Goal: Task Accomplishment & Management: Complete application form

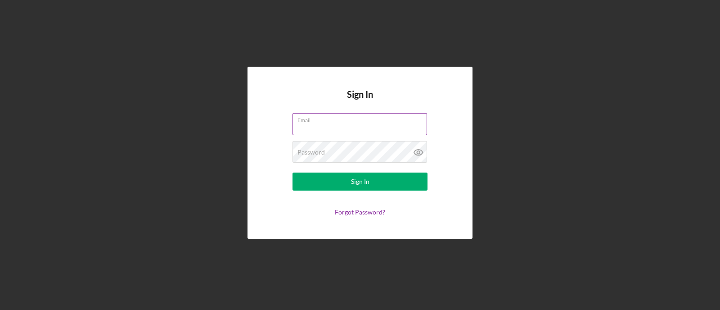
click at [328, 121] on label "Email" at bounding box center [362, 118] width 130 height 10
click at [328, 121] on input "Email" at bounding box center [359, 124] width 135 height 22
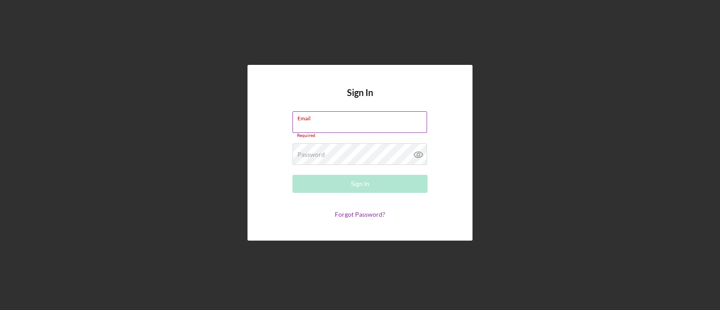
click at [319, 121] on input "Email" at bounding box center [359, 122] width 135 height 22
type input "[EMAIL_ADDRESS][DOMAIN_NAME]"
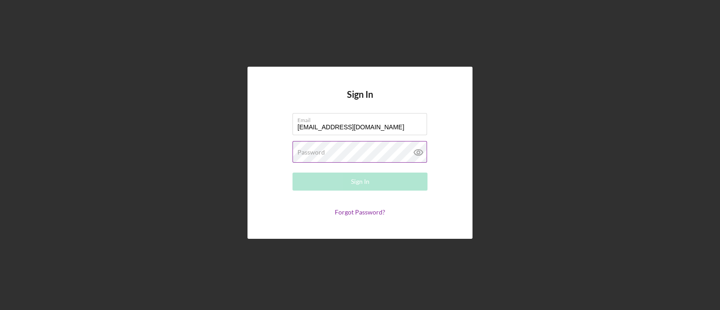
click at [345, 147] on div "Password Required" at bounding box center [359, 152] width 135 height 22
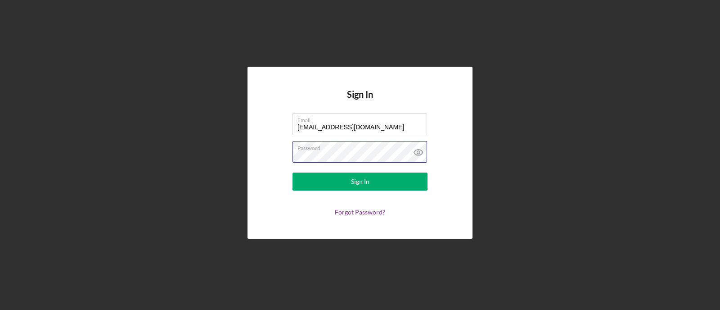
click at [292, 172] on button "Sign In" at bounding box center [359, 181] width 135 height 18
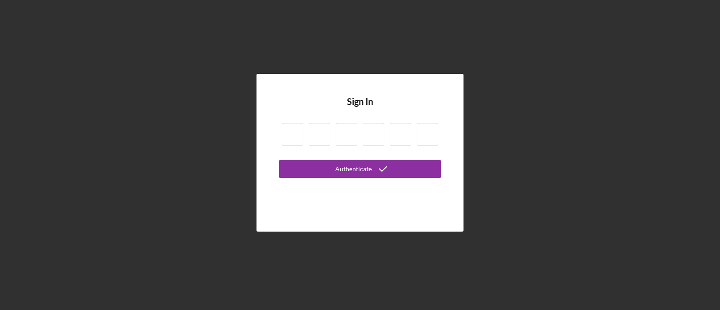
click at [335, 140] on div at bounding box center [360, 135] width 162 height 31
click at [323, 127] on input at bounding box center [320, 134] width 22 height 22
click at [305, 139] on div at bounding box center [360, 135] width 162 height 31
click at [298, 133] on input at bounding box center [293, 134] width 22 height 22
type input "3"
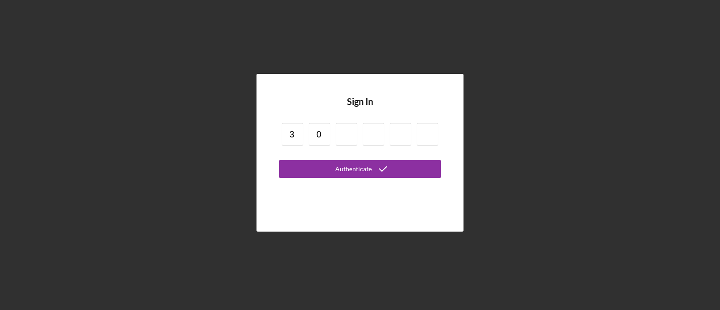
type input "0"
type input "2"
type input "4"
type input "8"
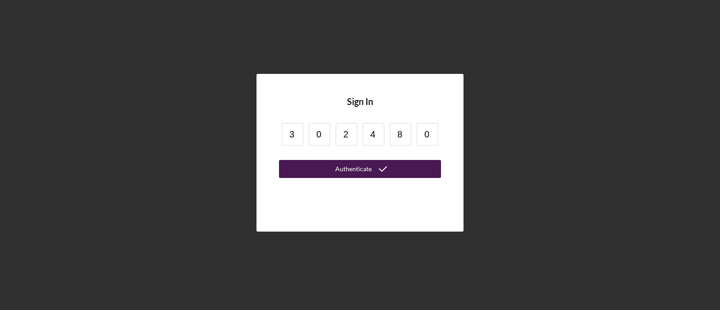
type input "0"
click at [332, 172] on button "Authenticate" at bounding box center [360, 169] width 162 height 18
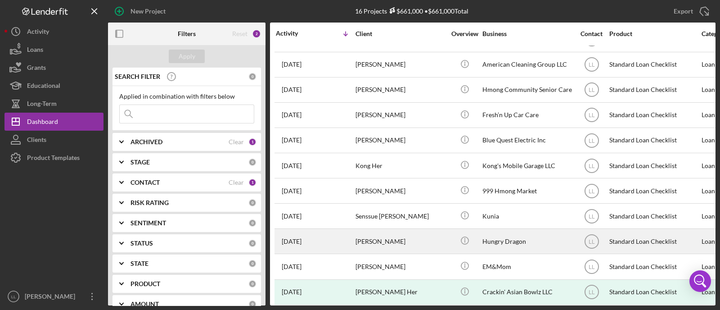
scroll to position [56, 0]
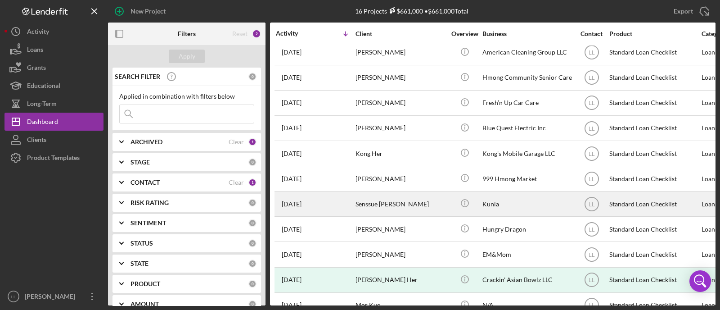
click at [301, 204] on time "[DATE]" at bounding box center [292, 203] width 20 height 7
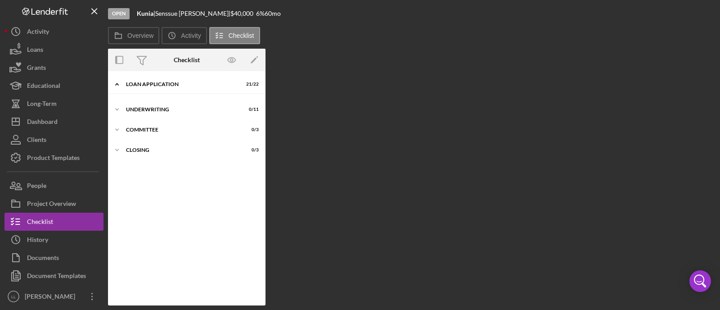
scroll to position [4, 0]
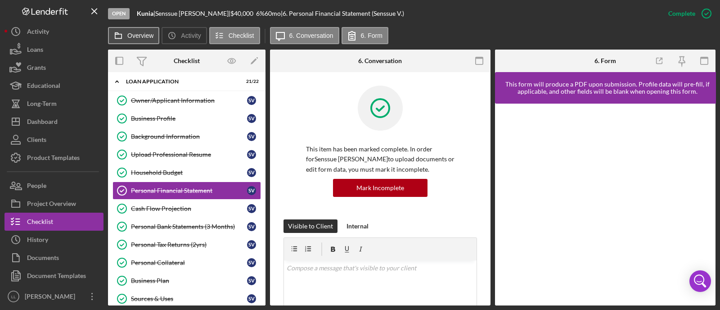
click at [153, 32] on button "Overview" at bounding box center [133, 35] width 51 height 17
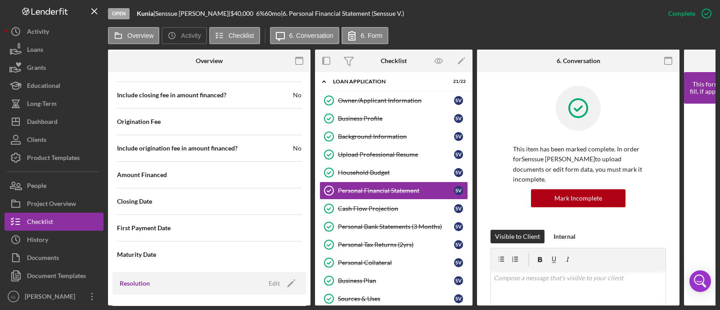
scroll to position [1135, 0]
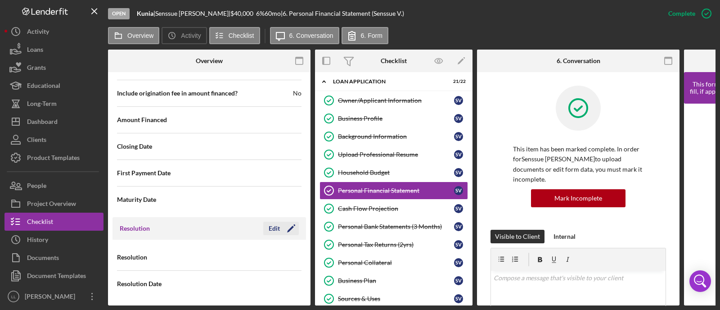
click at [272, 223] on div "Edit" at bounding box center [274, 227] width 11 height 13
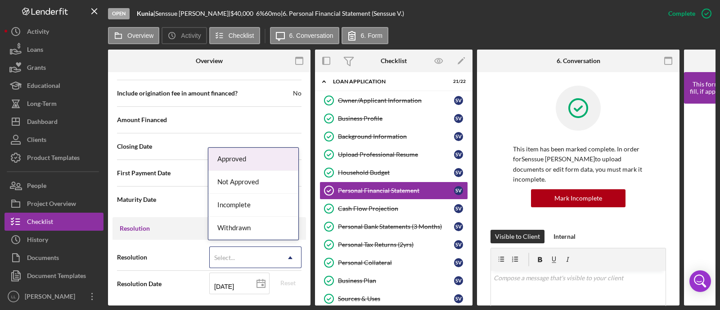
click at [234, 257] on div "Select..." at bounding box center [224, 257] width 23 height 7
click at [261, 162] on div "Approved" at bounding box center [253, 159] width 90 height 23
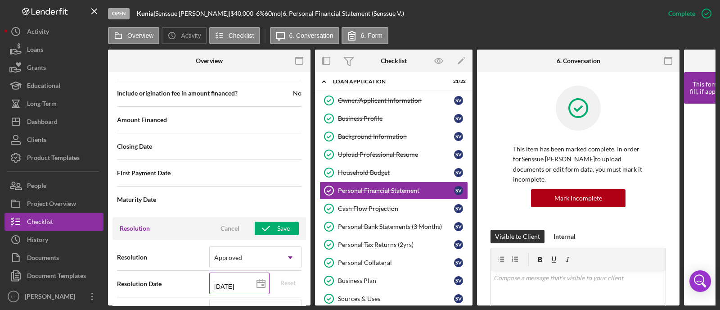
click at [257, 280] on icon at bounding box center [261, 283] width 22 height 22
type input "[DATE]"
click at [250, 280] on icon at bounding box center [261, 283] width 22 height 22
type input "[DATE]"
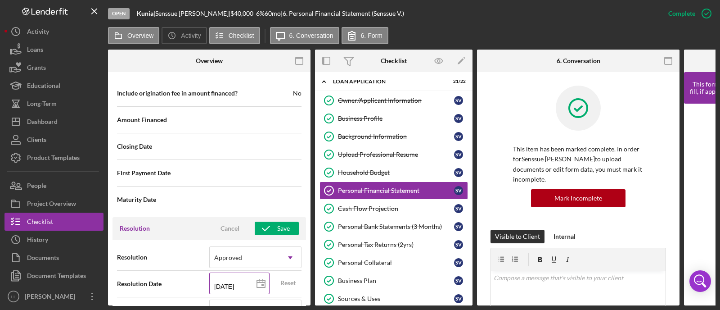
type input "[DATE]"
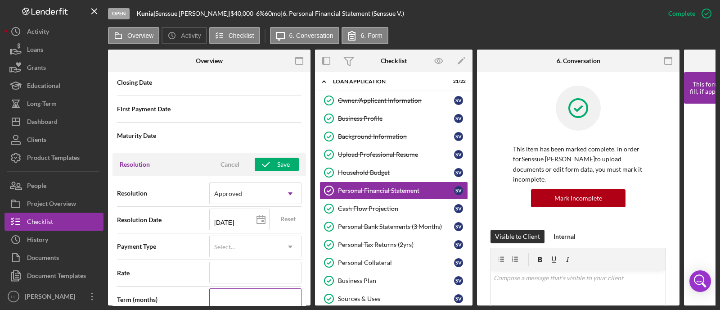
scroll to position [1247, 0]
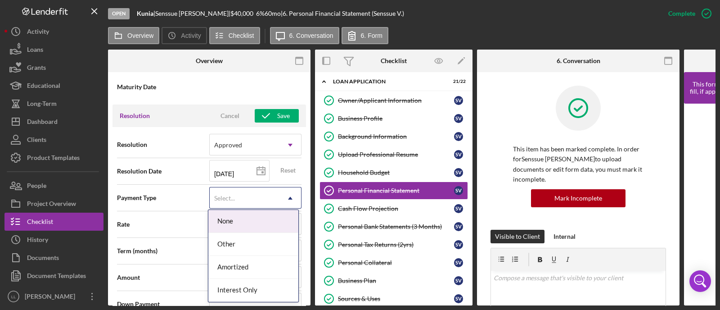
click at [250, 190] on div "Select..." at bounding box center [245, 198] width 70 height 21
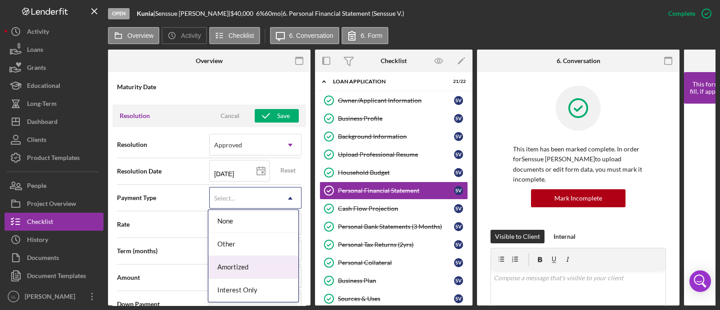
click at [244, 269] on div "Amortized" at bounding box center [253, 267] width 90 height 23
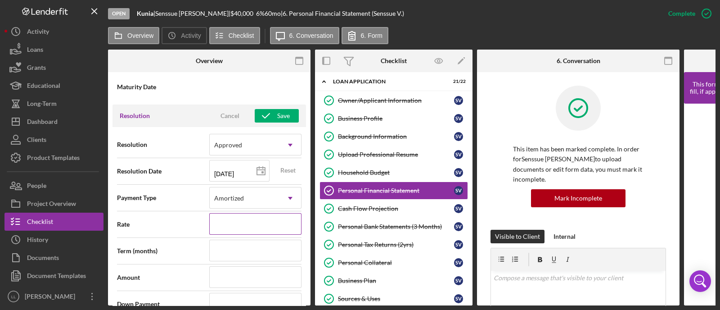
click at [232, 216] on input at bounding box center [255, 224] width 92 height 22
type input "6.000%"
click at [236, 243] on input at bounding box center [255, 250] width 92 height 22
type input "60"
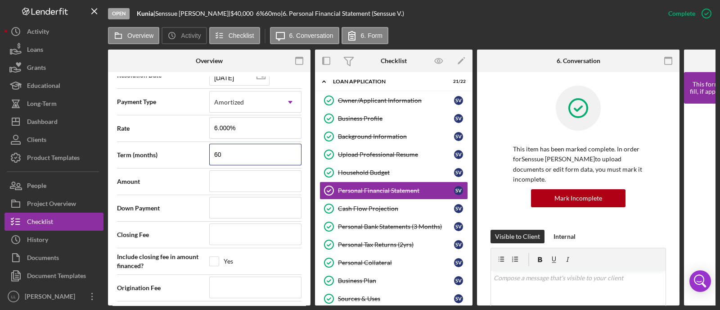
scroll to position [1360, 0]
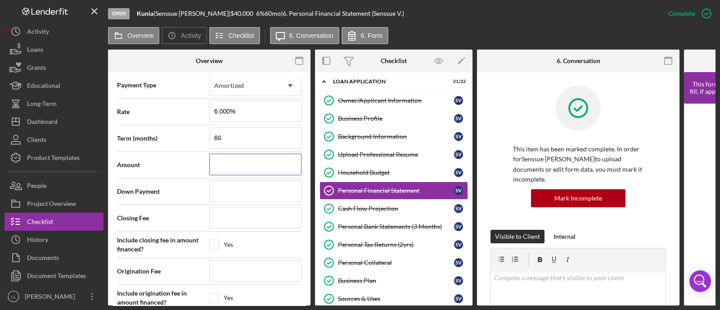
click at [210, 166] on input at bounding box center [255, 164] width 92 height 22
type input "$2"
type input "$2,000,000"
click at [245, 186] on input at bounding box center [255, 191] width 92 height 22
click at [246, 163] on input "$2,000,000" at bounding box center [255, 164] width 92 height 22
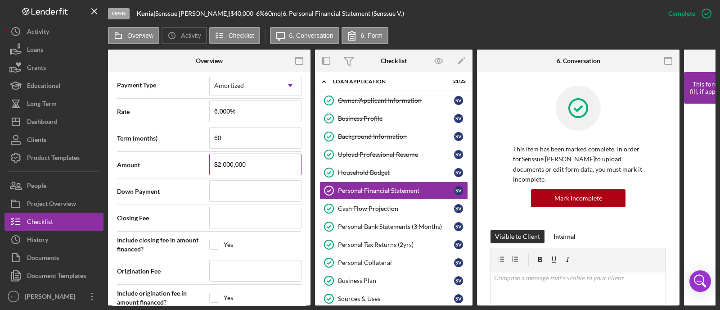
type input "$200,000"
type input "$20,000"
click at [209, 187] on input at bounding box center [255, 191] width 92 height 22
type input "$0"
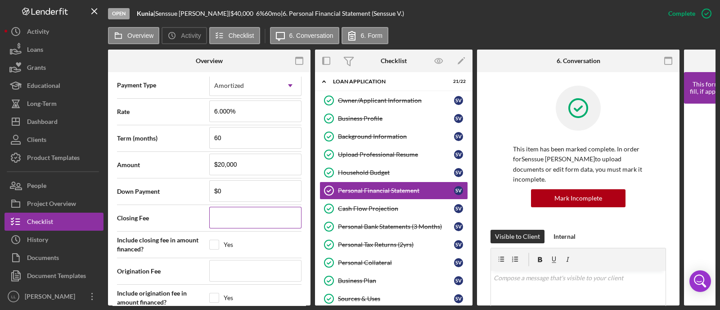
click at [251, 209] on input at bounding box center [255, 218] width 92 height 22
click at [222, 214] on input at bounding box center [255, 218] width 92 height 22
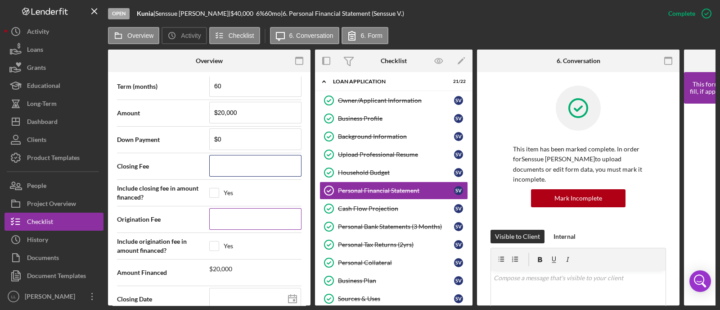
scroll to position [1416, 0]
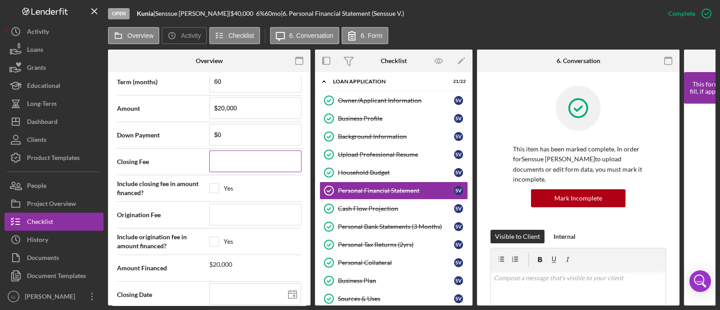
click at [237, 153] on input at bounding box center [255, 161] width 92 height 22
type input "$3"
type input "$39"
type input "$390"
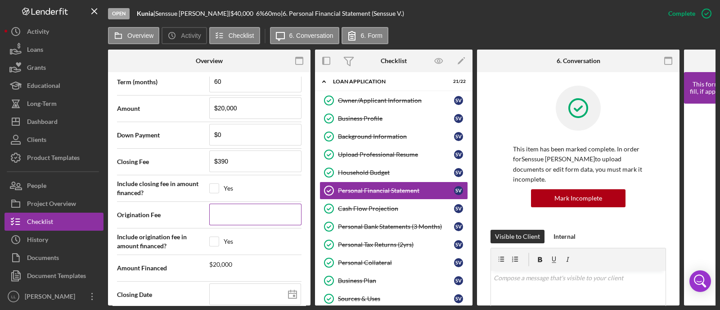
click at [260, 210] on input at bounding box center [255, 214] width 92 height 22
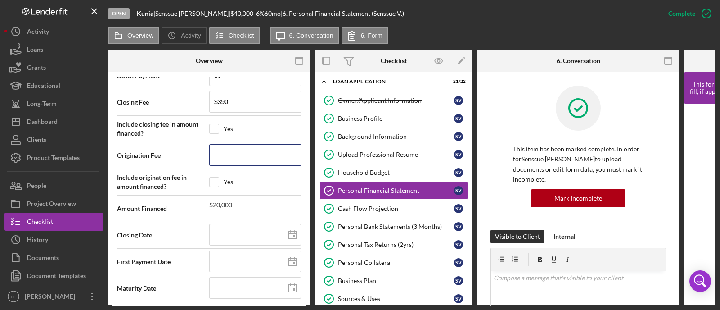
scroll to position [1478, 0]
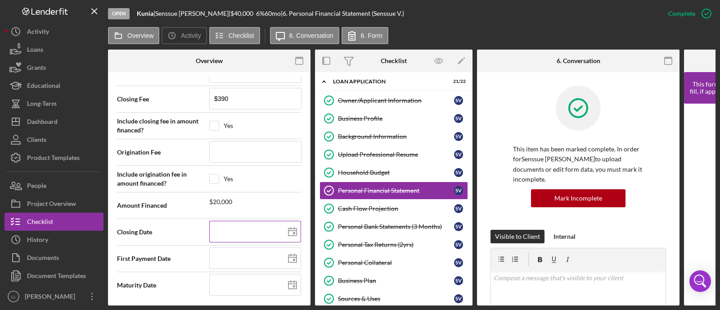
click at [292, 227] on icon at bounding box center [292, 231] width 22 height 22
type input "[DATE]"
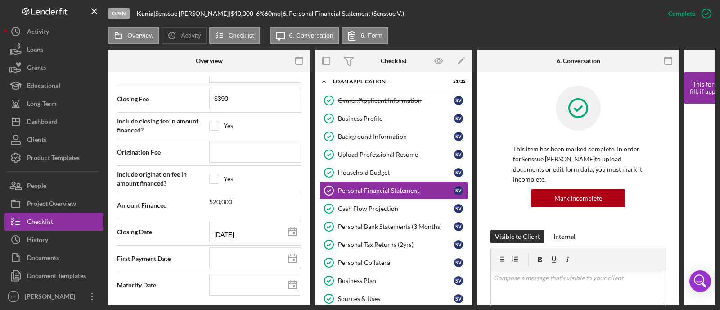
type input "[DATE]"
click at [295, 255] on icon at bounding box center [292, 258] width 22 height 22
type input "[DATE]"
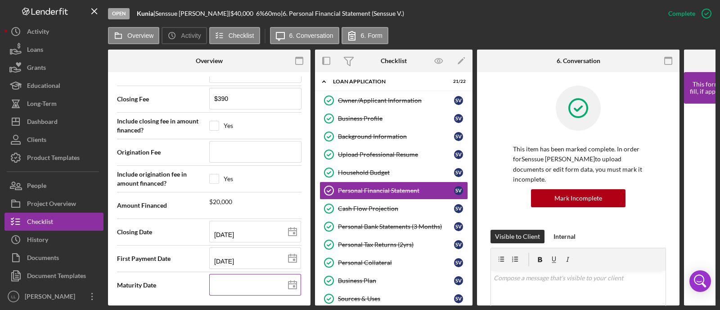
drag, startPoint x: 286, startPoint y: 286, endPoint x: 291, endPoint y: 279, distance: 8.3
click at [287, 283] on icon at bounding box center [292, 285] width 22 height 22
type input "[DATE]"
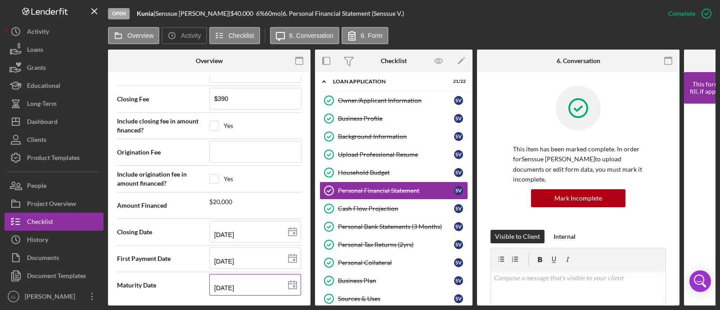
type input "[DATE]"
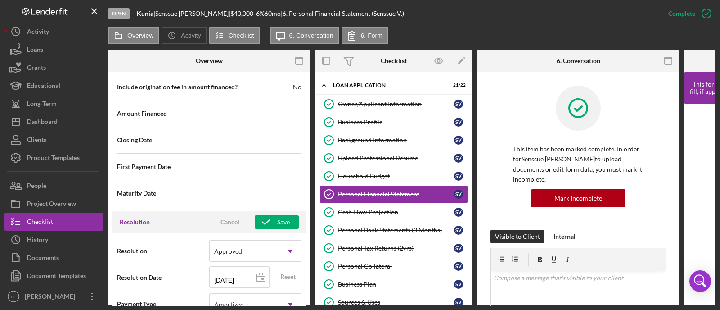
scroll to position [1253, 0]
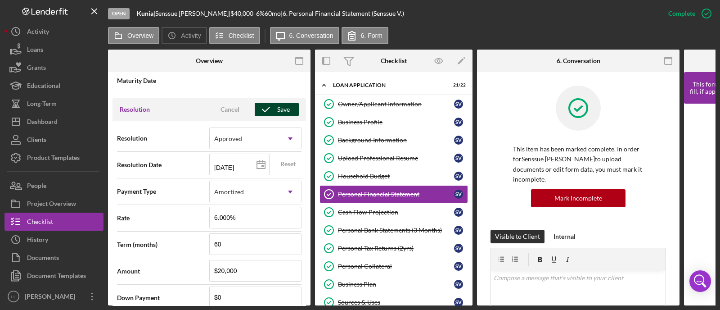
click at [277, 104] on div "Save" at bounding box center [283, 109] width 13 height 13
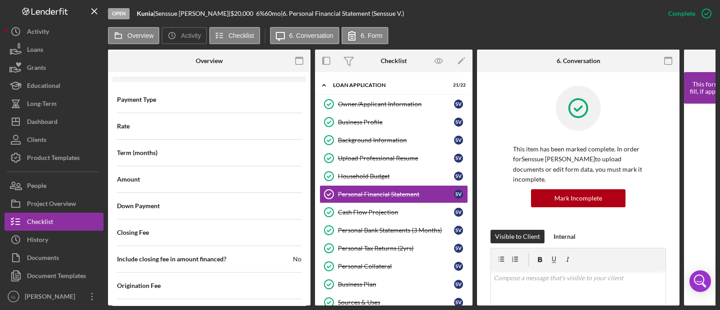
scroll to position [635, 0]
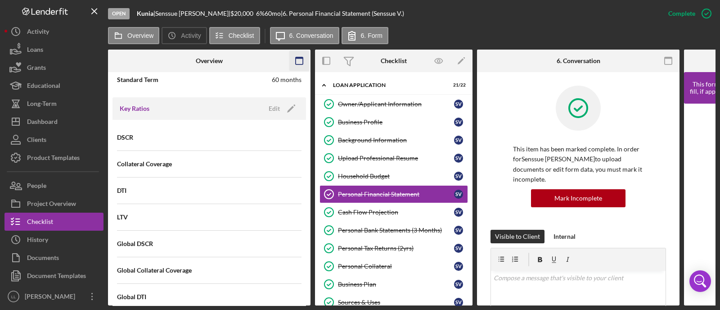
click at [300, 59] on icon "button" at bounding box center [299, 61] width 20 height 20
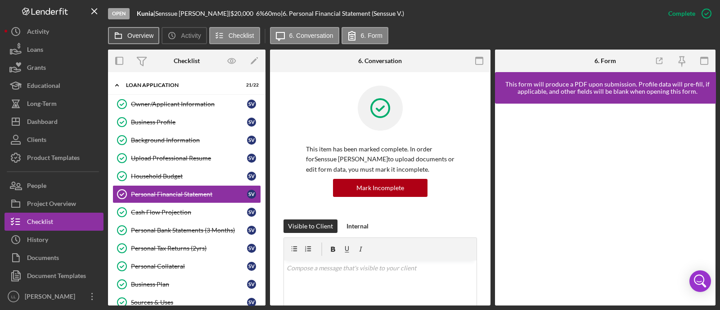
click at [146, 31] on button "Overview" at bounding box center [133, 35] width 51 height 17
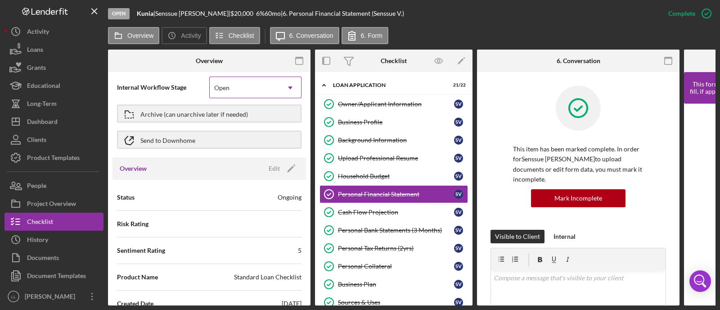
scroll to position [0, 0]
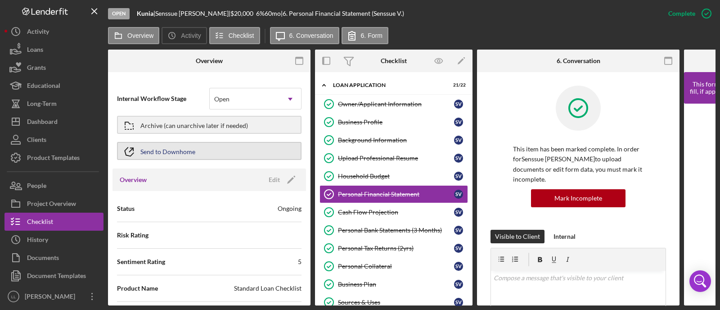
click at [194, 153] on button "Send to Downhome" at bounding box center [209, 151] width 184 height 18
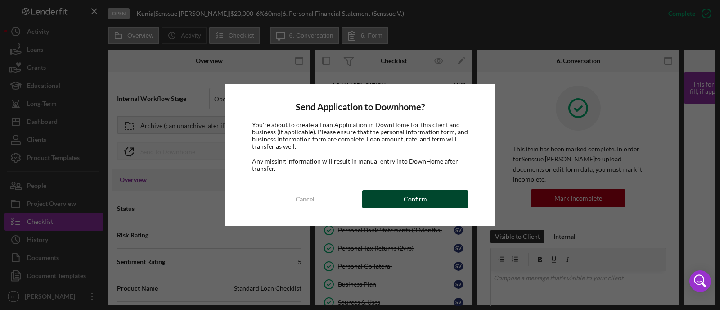
click at [412, 199] on div "Confirm" at bounding box center [415, 199] width 23 height 18
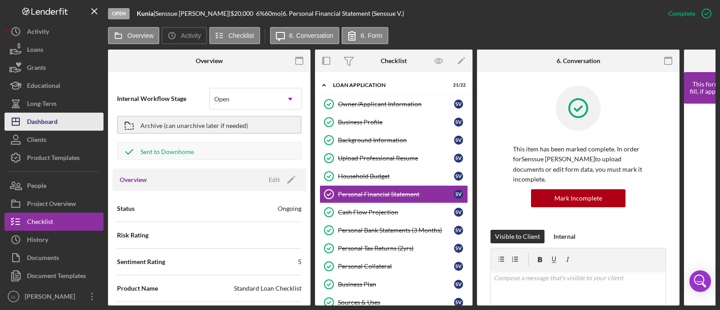
drag, startPoint x: 40, startPoint y: 118, endPoint x: 44, endPoint y: 116, distance: 4.9
click at [40, 118] on div "Dashboard" at bounding box center [42, 122] width 31 height 20
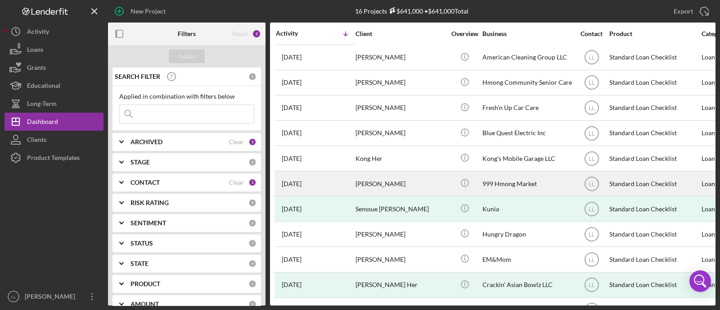
scroll to position [56, 0]
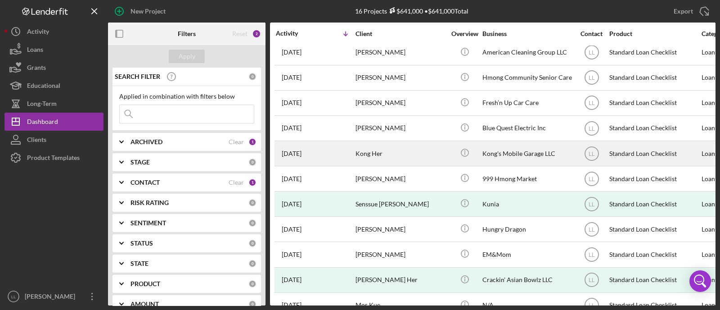
click at [355, 147] on div "Kong Her" at bounding box center [400, 153] width 90 height 24
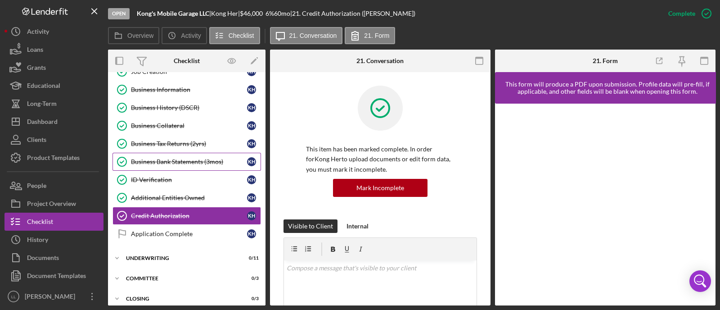
scroll to position [251, 0]
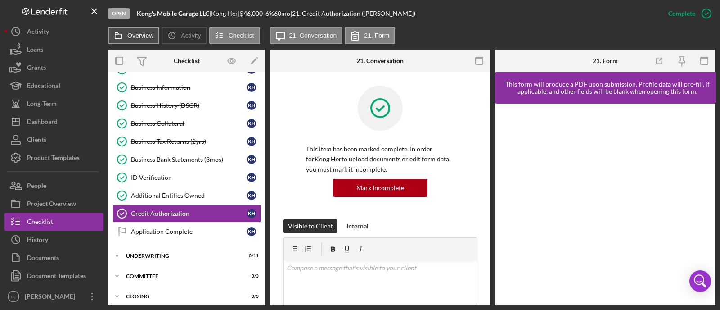
click at [135, 34] on label "Overview" at bounding box center [140, 35] width 26 height 7
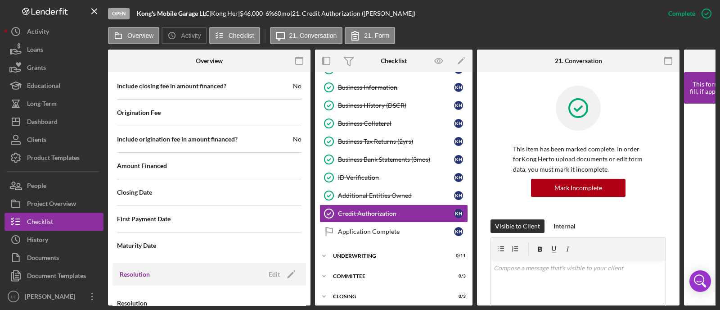
scroll to position [1135, 0]
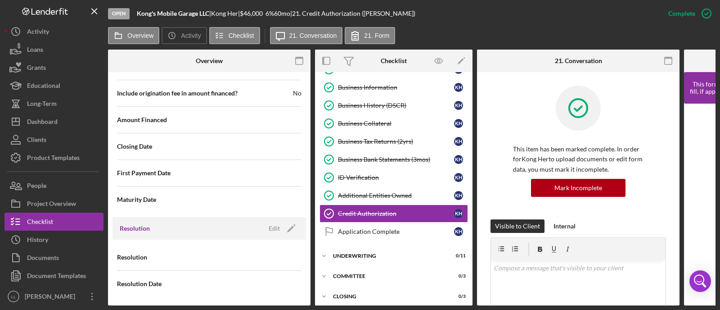
drag, startPoint x: 189, startPoint y: 221, endPoint x: 192, endPoint y: 216, distance: 6.4
click at [189, 220] on div "Resolution Edit Icon/Edit" at bounding box center [208, 228] width 193 height 22
click at [276, 221] on div "Edit" at bounding box center [274, 227] width 11 height 13
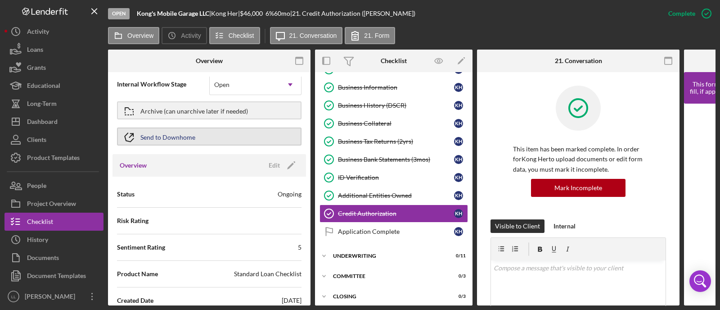
scroll to position [0, 0]
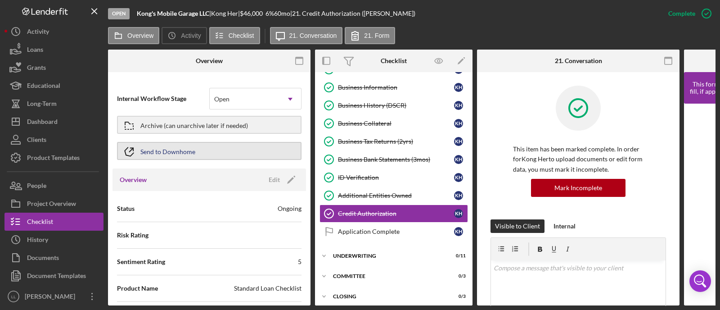
click at [181, 151] on div "Send to Downhome" at bounding box center [167, 151] width 55 height 16
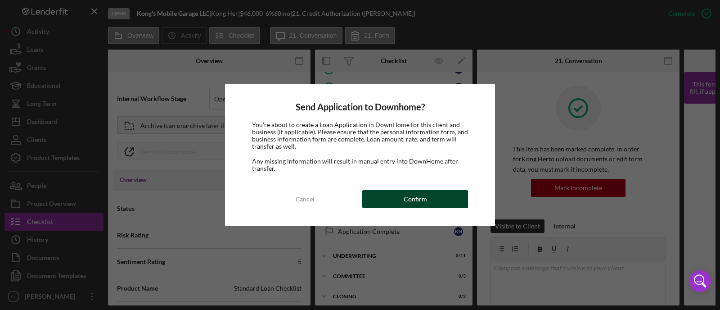
click at [383, 195] on button "Confirm" at bounding box center [415, 199] width 106 height 18
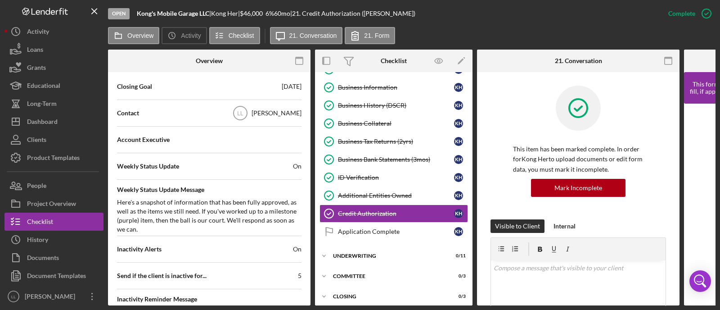
scroll to position [393, 0]
